Goal: Transaction & Acquisition: Purchase product/service

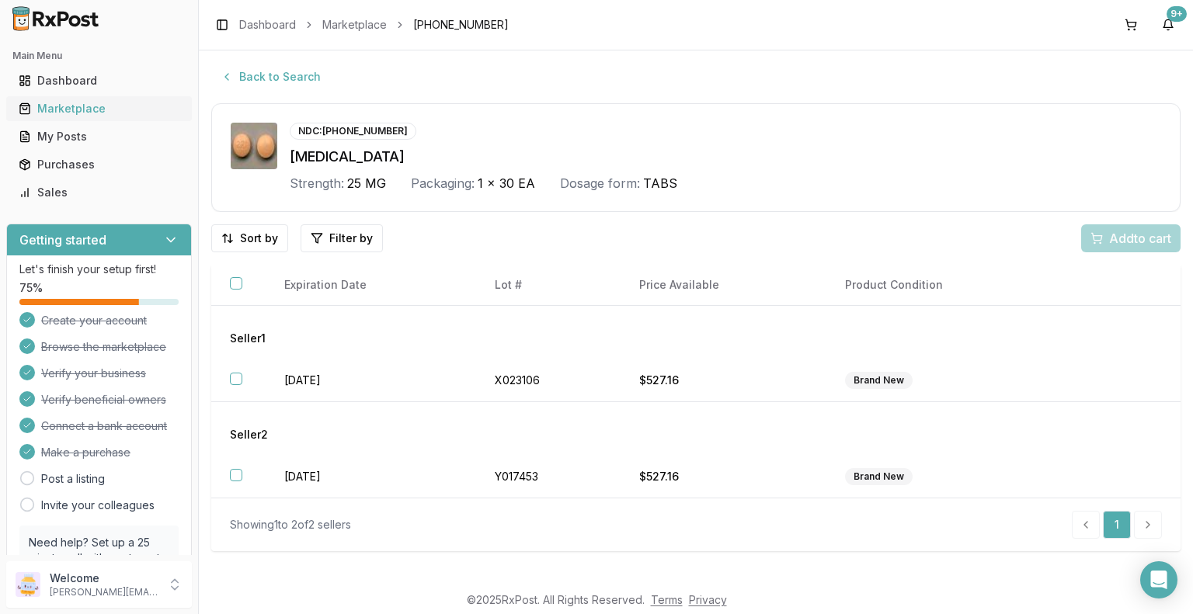
click at [89, 108] on div "Marketplace" at bounding box center [99, 109] width 161 height 16
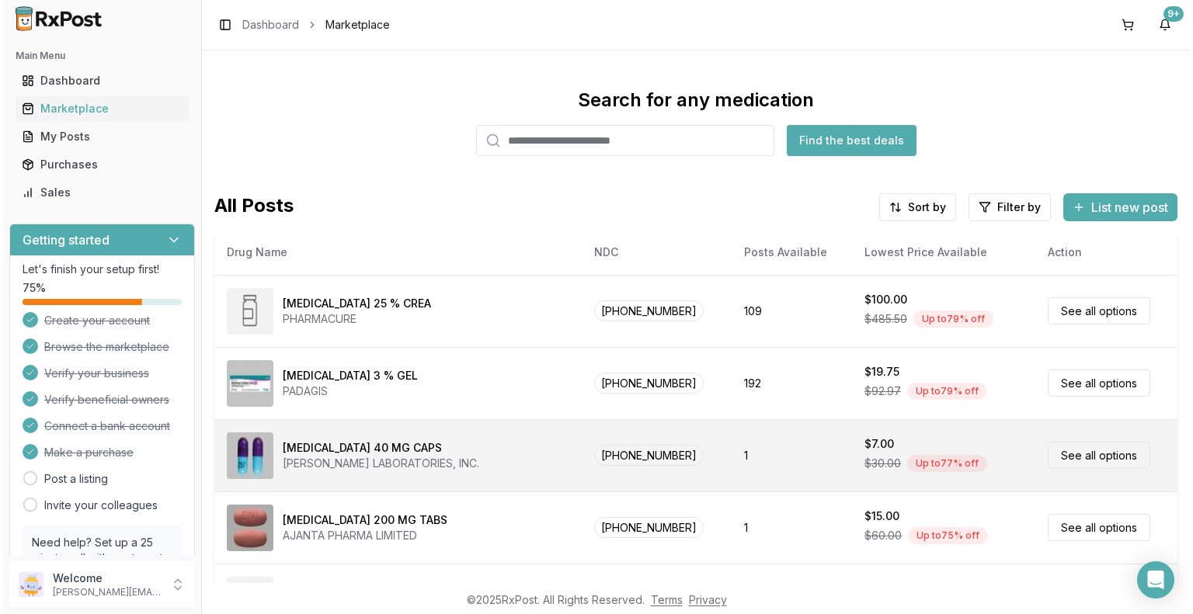
scroll to position [102, 0]
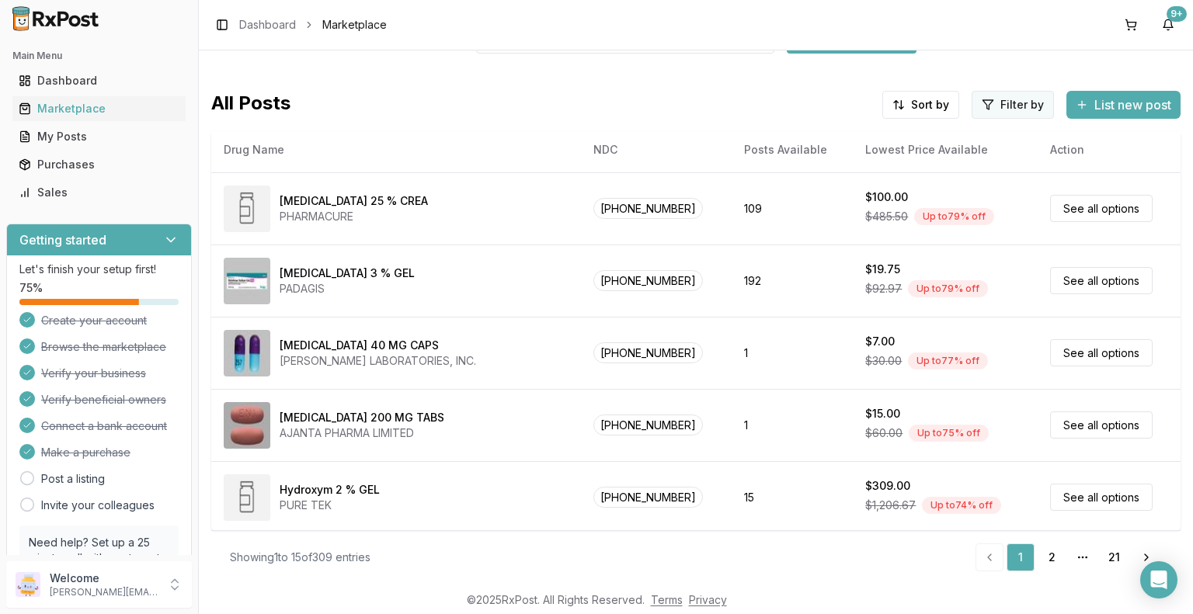
click at [1002, 103] on html "Main Menu Dashboard Marketplace My Posts Purchases Sales Getting started Let's …" at bounding box center [596, 307] width 1193 height 614
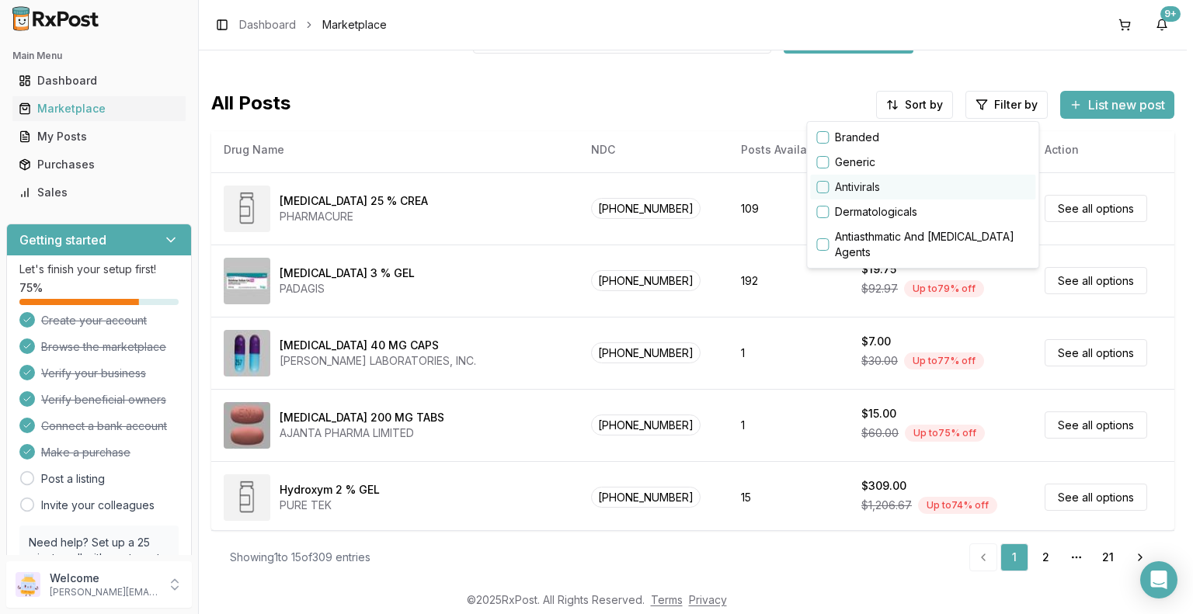
click at [829, 186] on div "Antivirals" at bounding box center [922, 187] width 225 height 25
click at [821, 184] on button "button" at bounding box center [822, 187] width 12 height 12
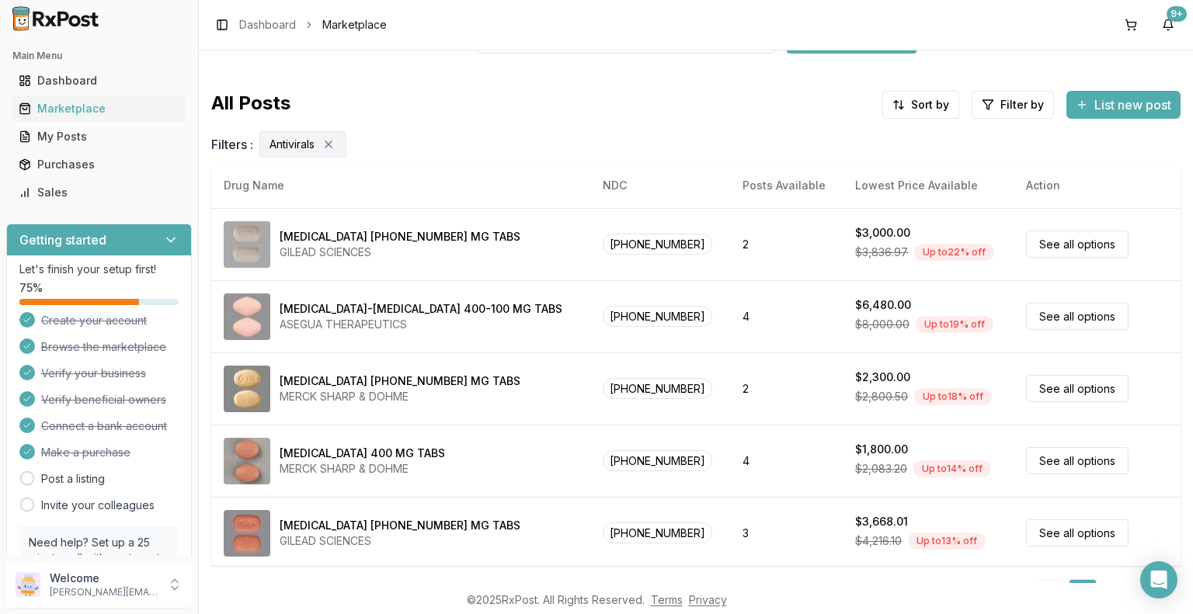
drag, startPoint x: 1166, startPoint y: 427, endPoint x: 1148, endPoint y: 111, distance: 316.5
click at [1148, 111] on html "Main Menu Dashboard Marketplace My Posts Purchases Sales Getting started Let's …" at bounding box center [596, 307] width 1193 height 614
click at [1175, 179] on div "Search for any medication Find the best deals All Posts Sort by Filter by List …" at bounding box center [696, 316] width 994 height 533
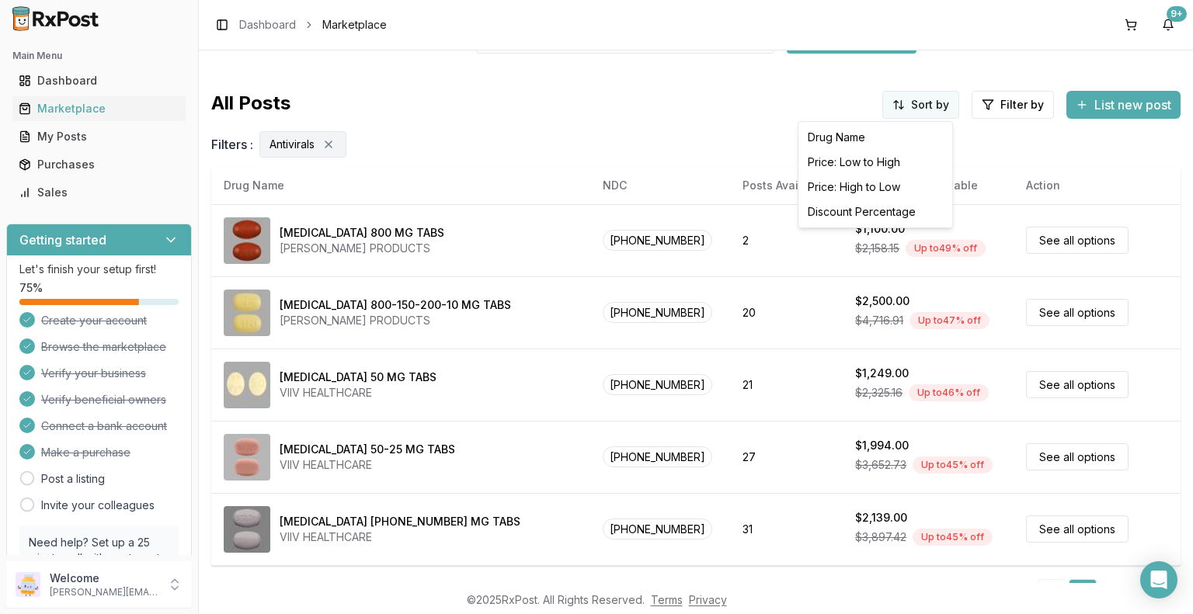
click at [935, 102] on html "Main Menu Dashboard Marketplace My Posts Purchases Sales Getting started Let's …" at bounding box center [596, 307] width 1193 height 614
click at [879, 213] on div "Discount Percentage" at bounding box center [875, 212] width 148 height 25
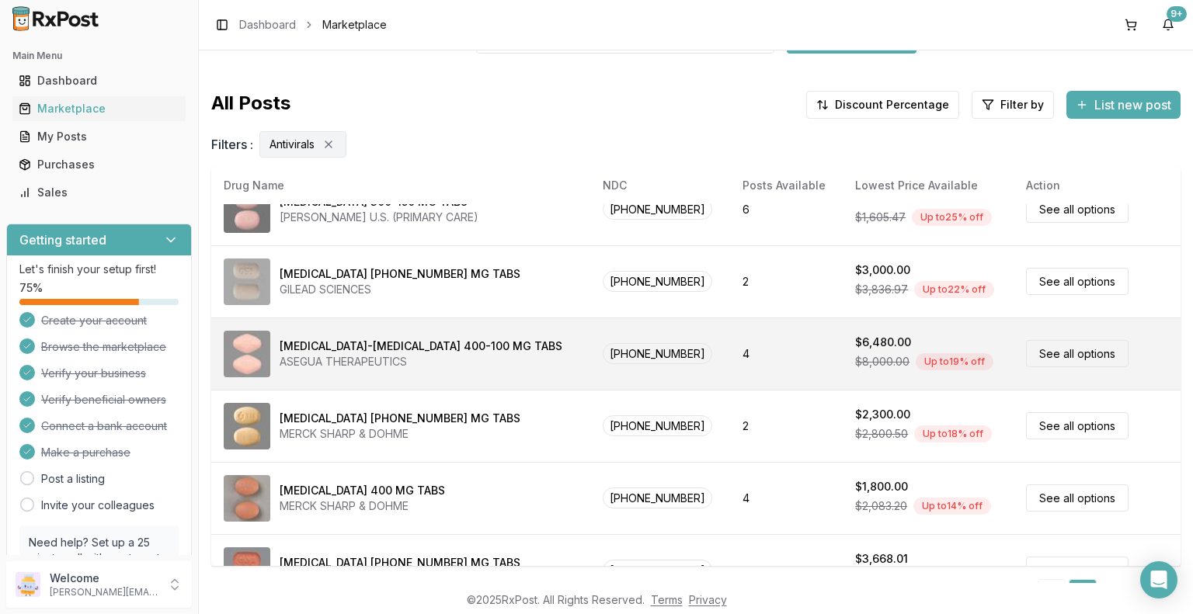
scroll to position [776, 0]
